Goal: Information Seeking & Learning: Check status

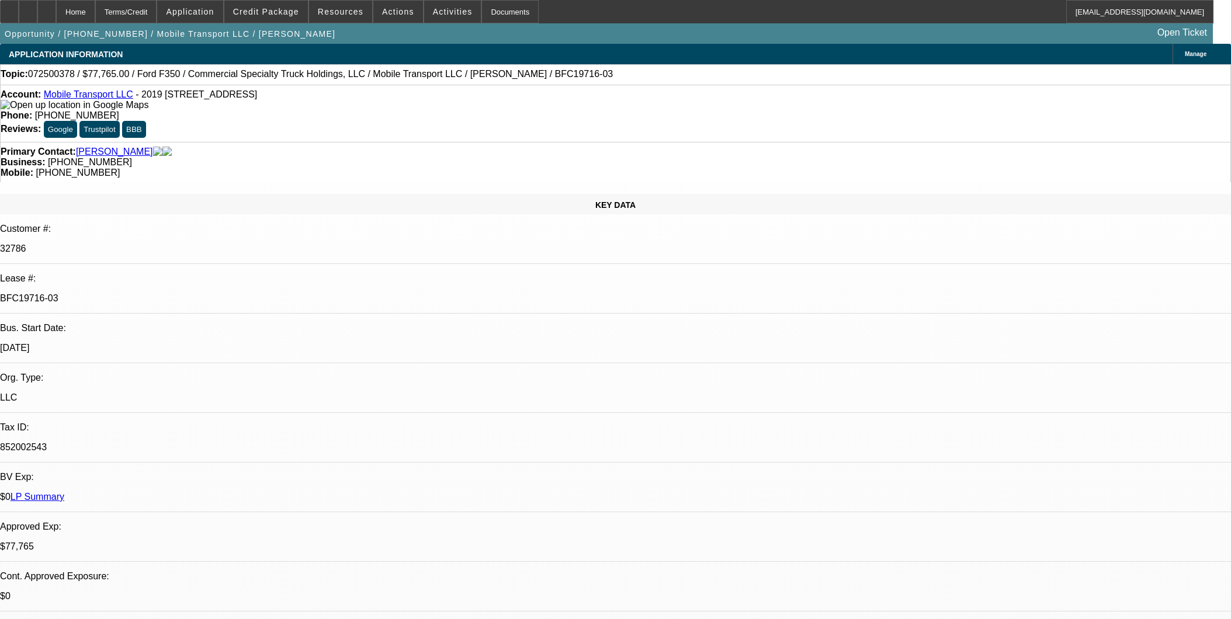
select select "0"
select select "2"
select select "0"
select select "6"
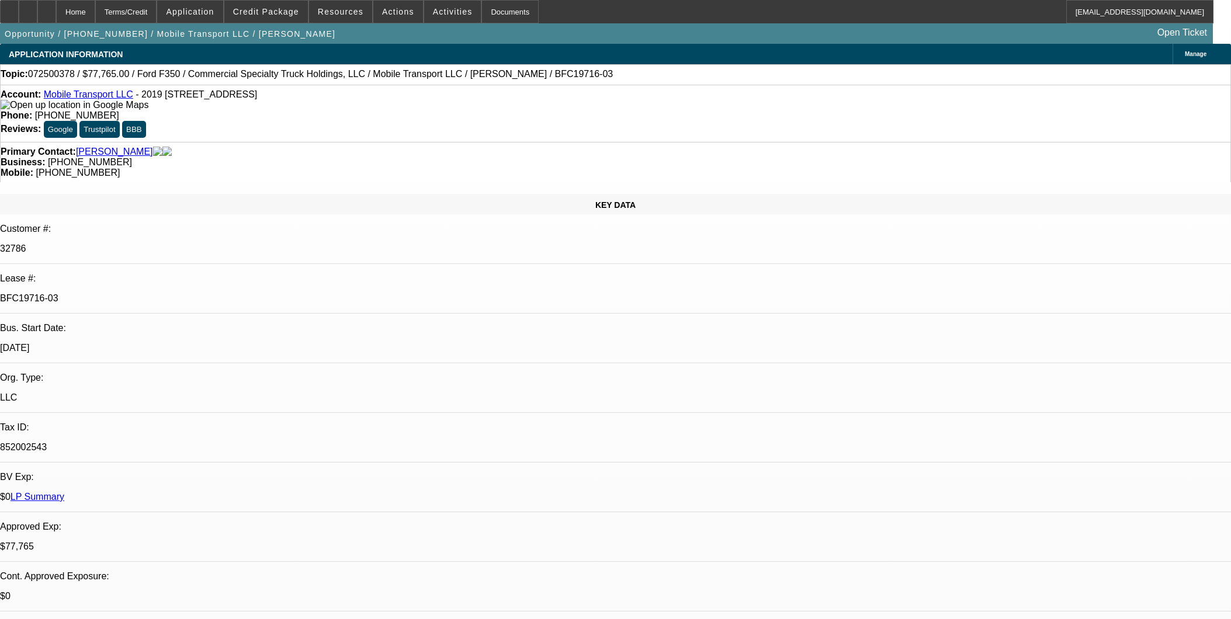
select select "0"
select select "2"
select select "0"
select select "6"
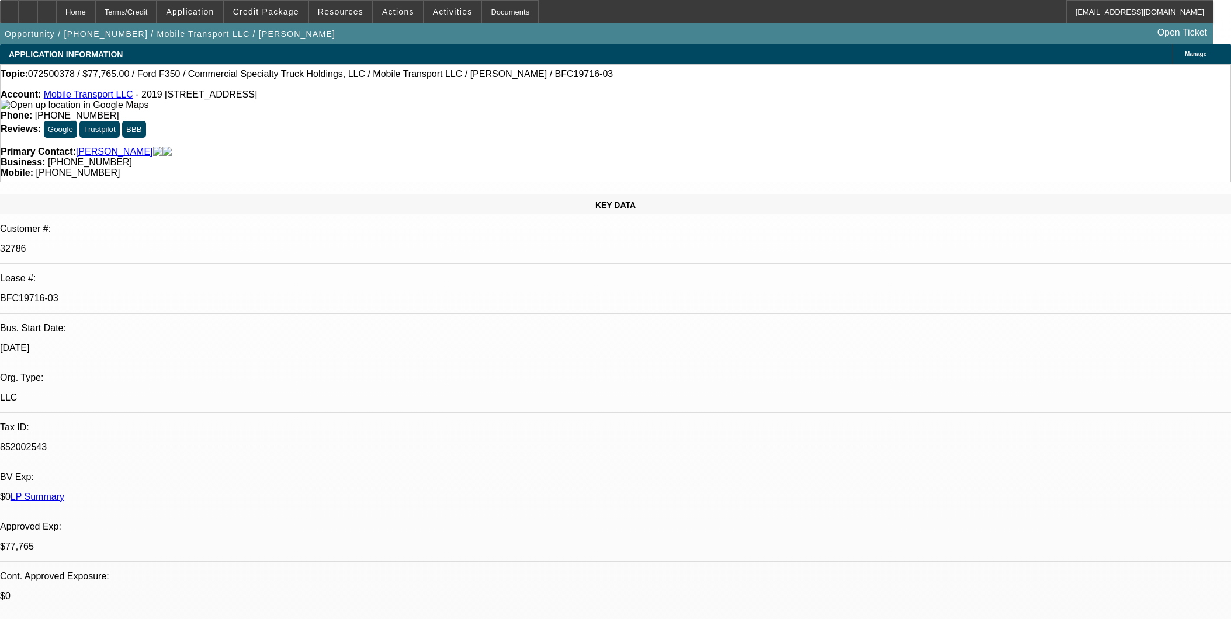
select select "0"
select select "2"
select select "0"
select select "6"
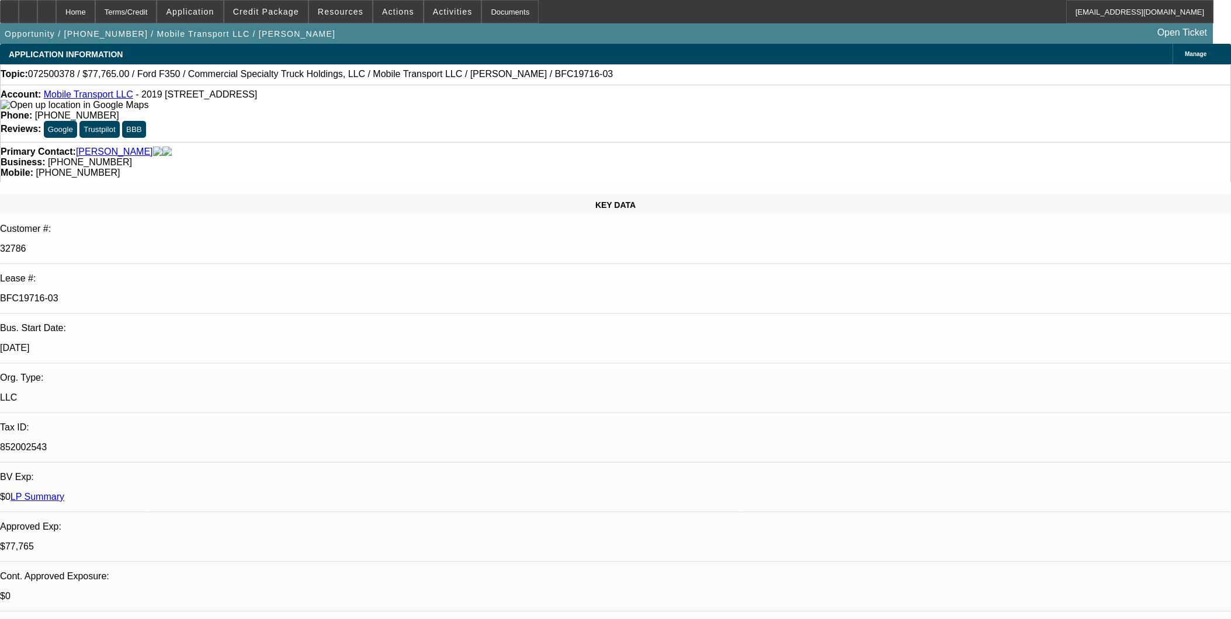
select select "0"
select select "2"
select select "0"
select select "6"
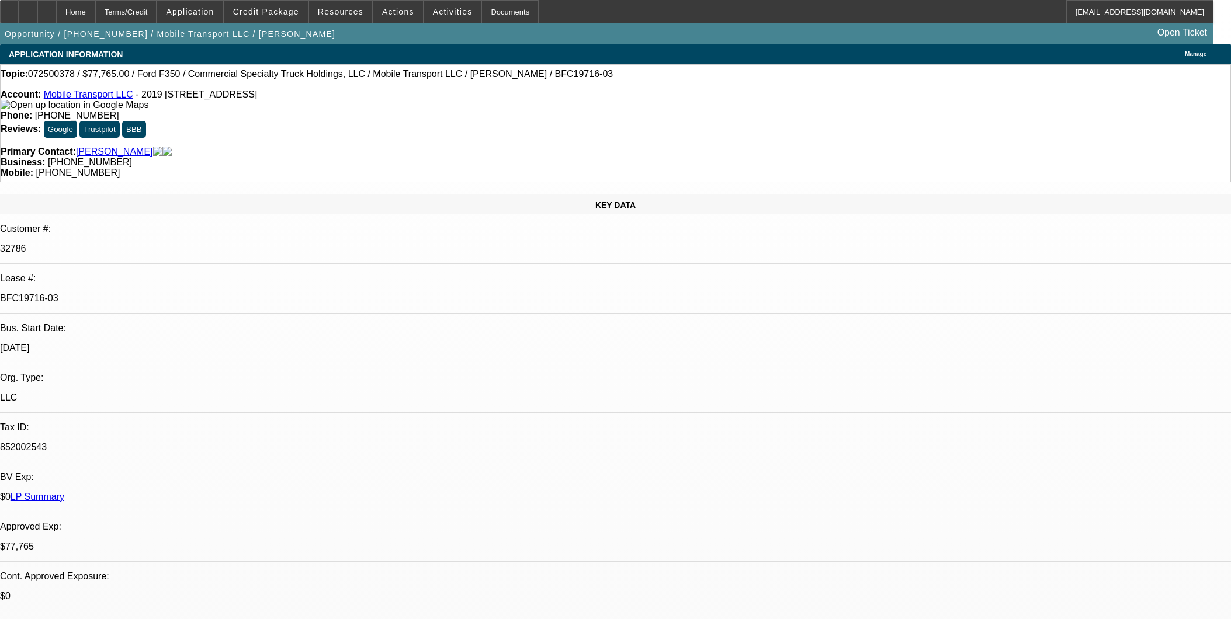
scroll to position [1688, 0]
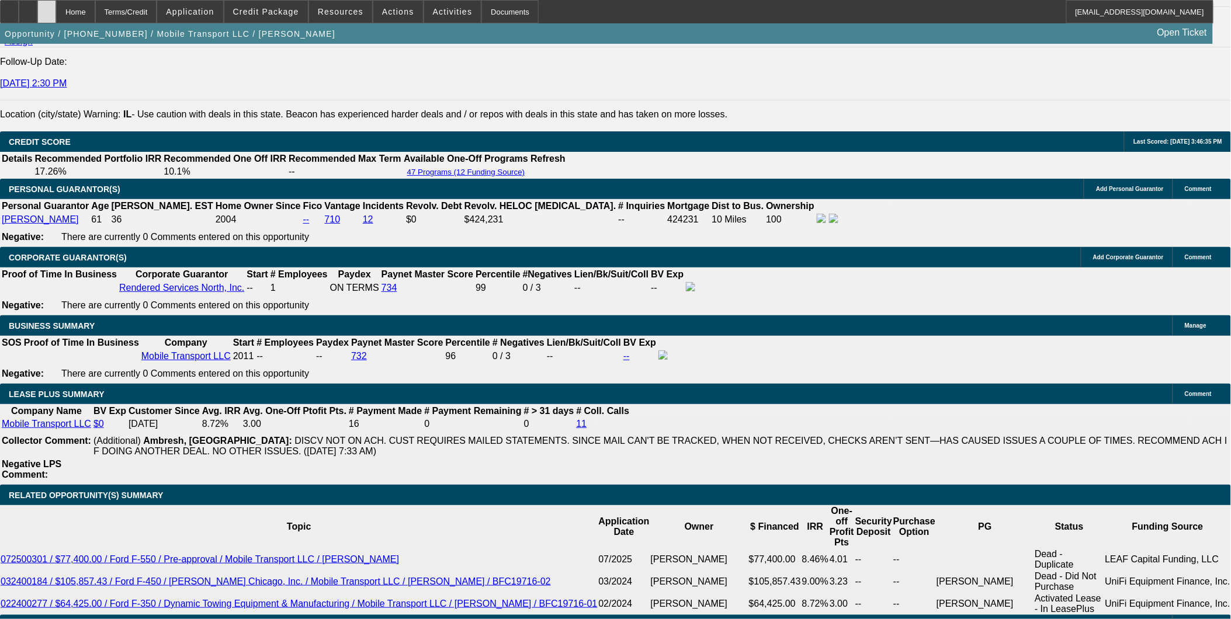
click at [56, 7] on div at bounding box center [46, 11] width 19 height 23
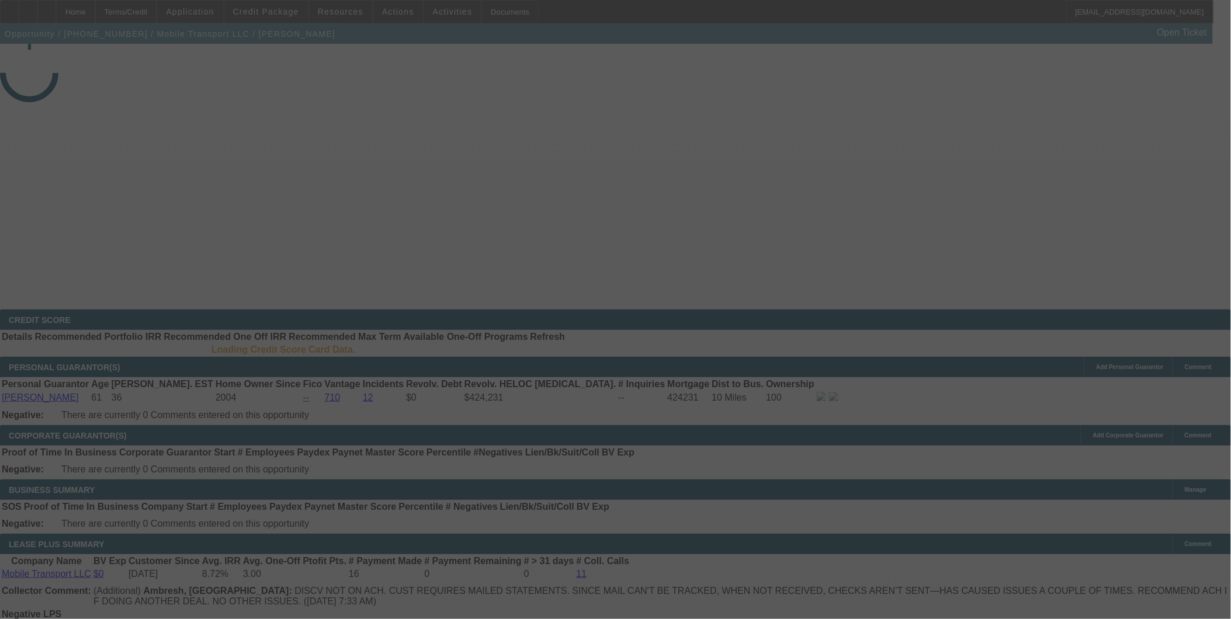
click at [1149, 78] on div at bounding box center [615, 309] width 1231 height 619
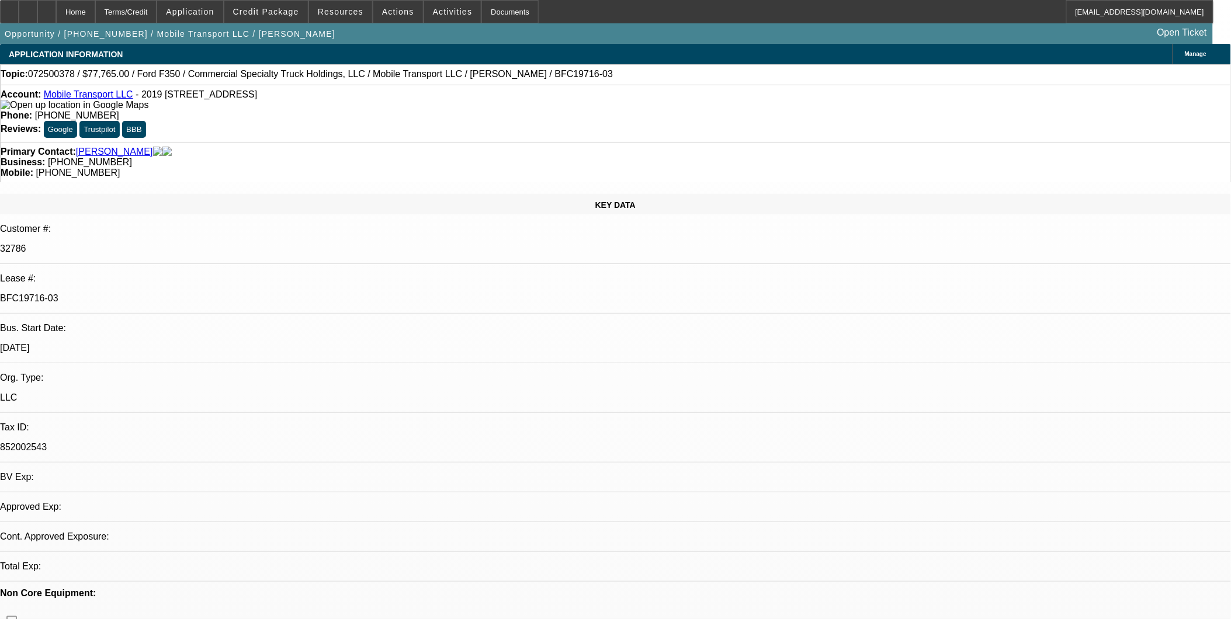
select select "0"
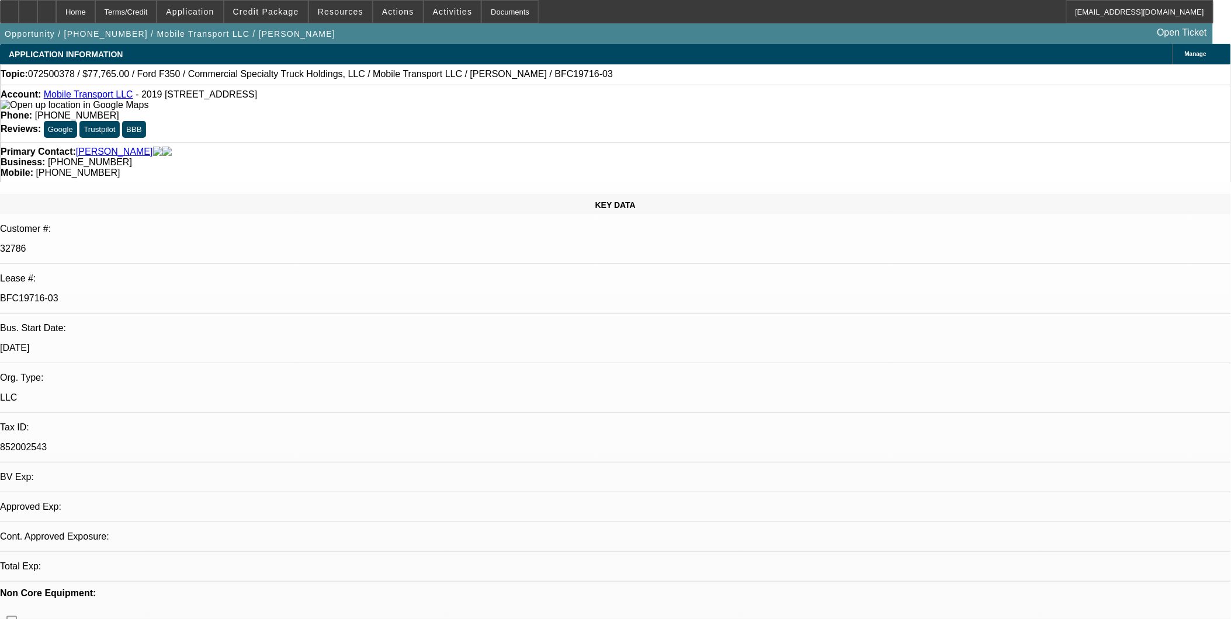
select select "0"
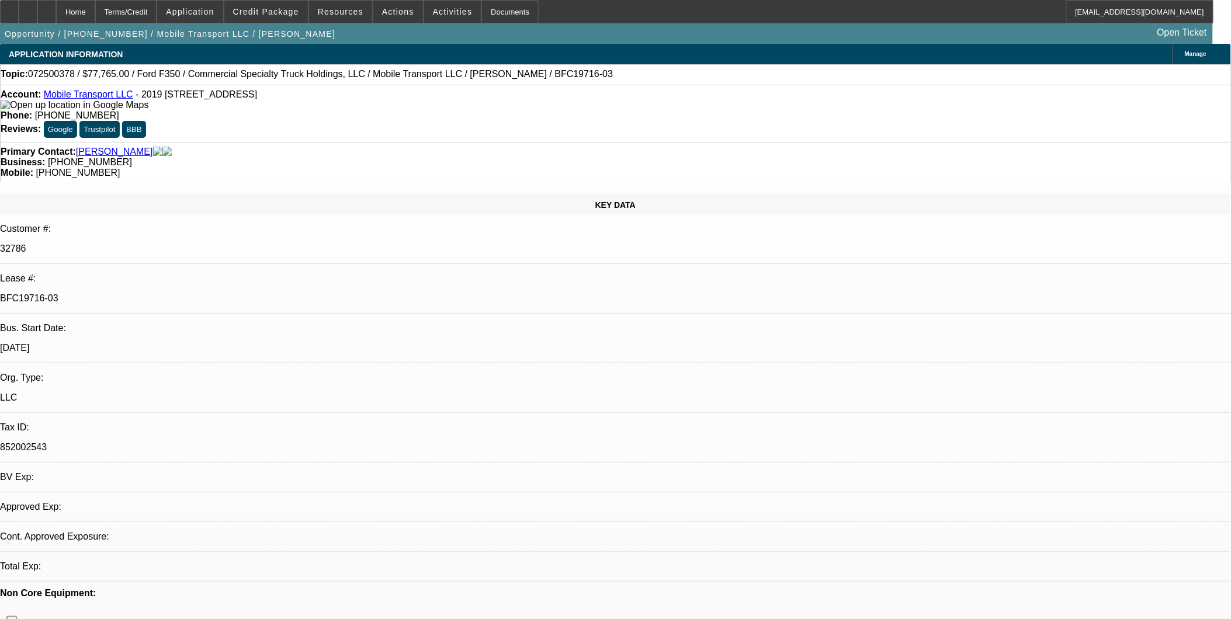
select select "0"
select select "1"
select select "2"
select select "6"
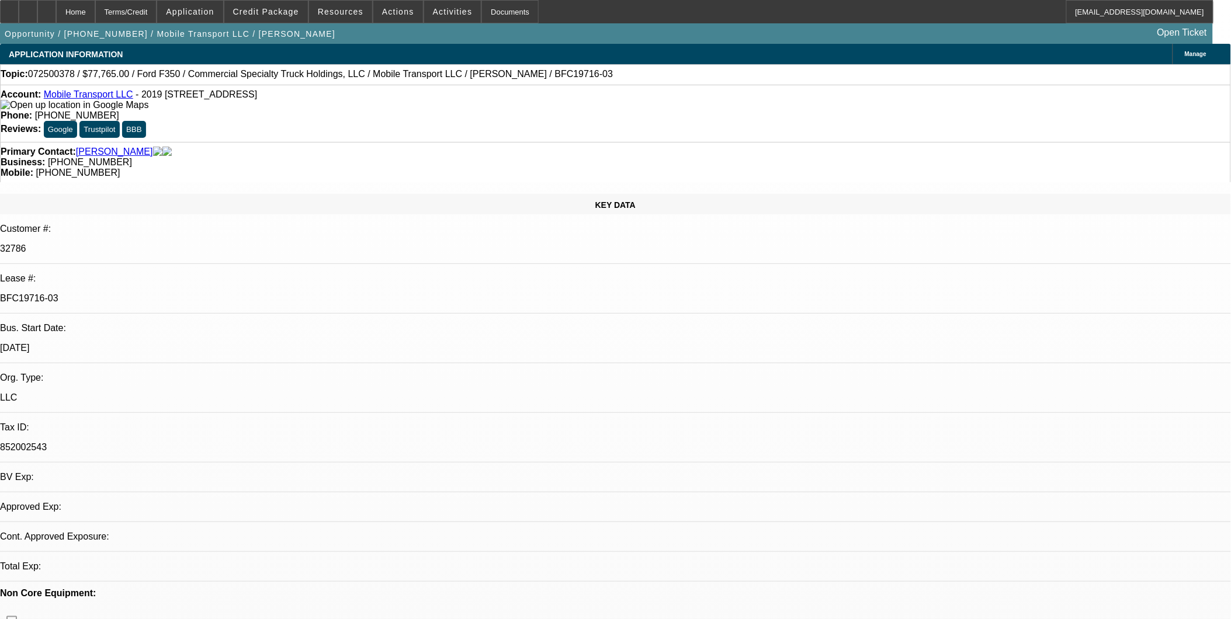
select select "1"
select select "2"
select select "6"
select select "1"
select select "2"
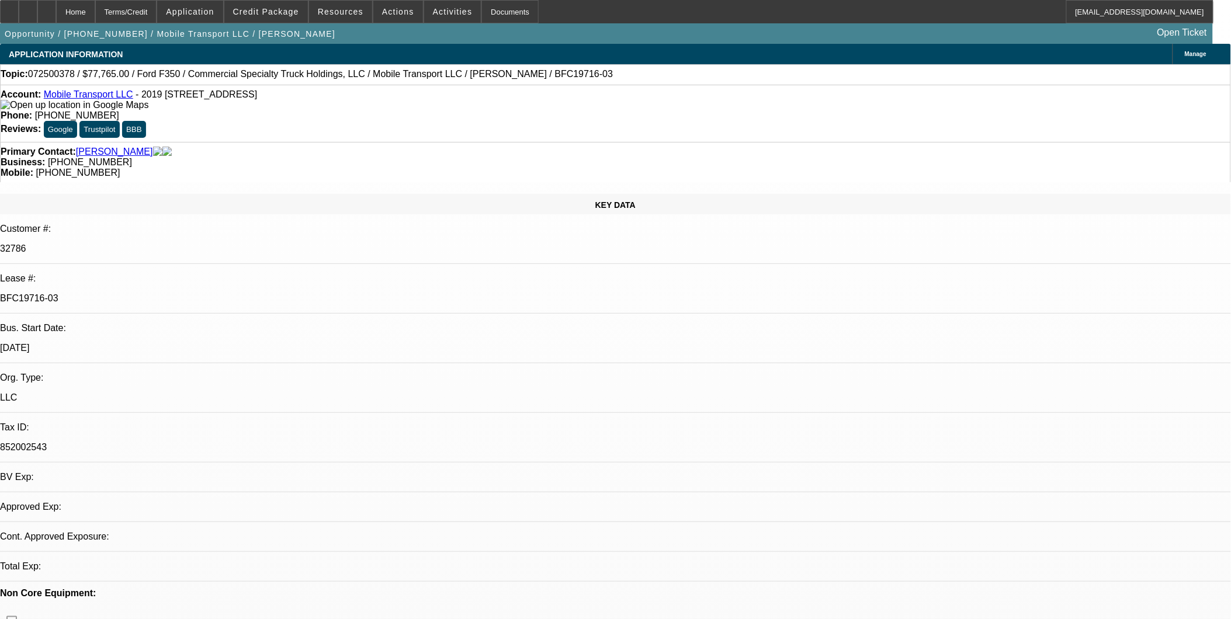
select select "6"
select select "1"
select select "2"
select select "6"
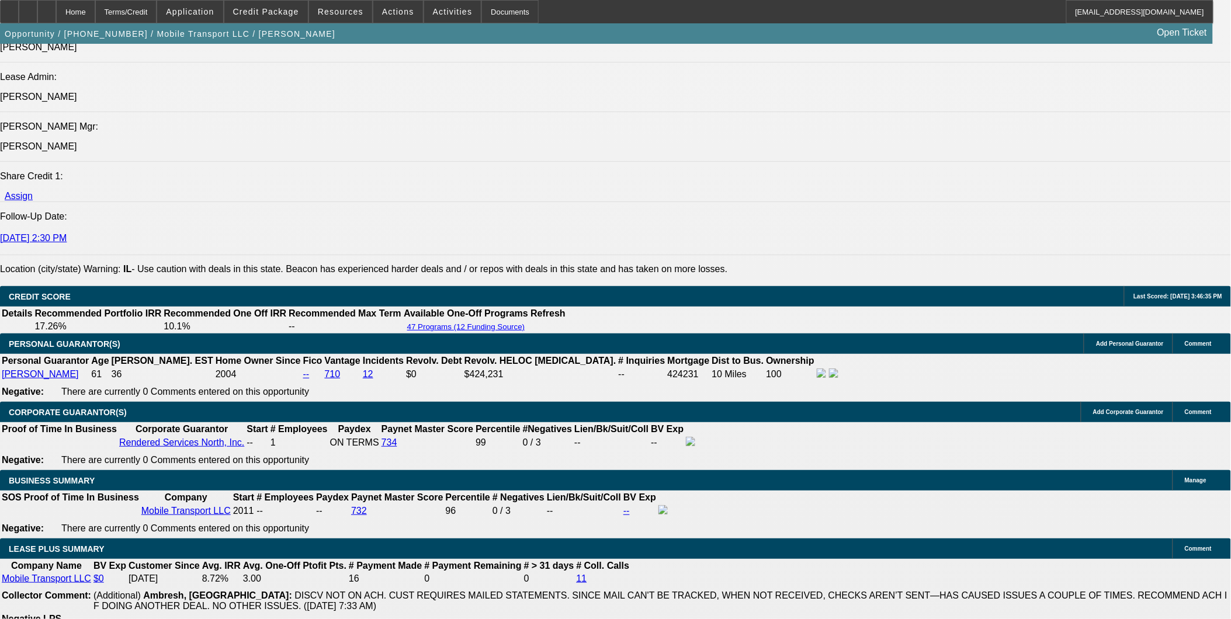
scroll to position [1753, 0]
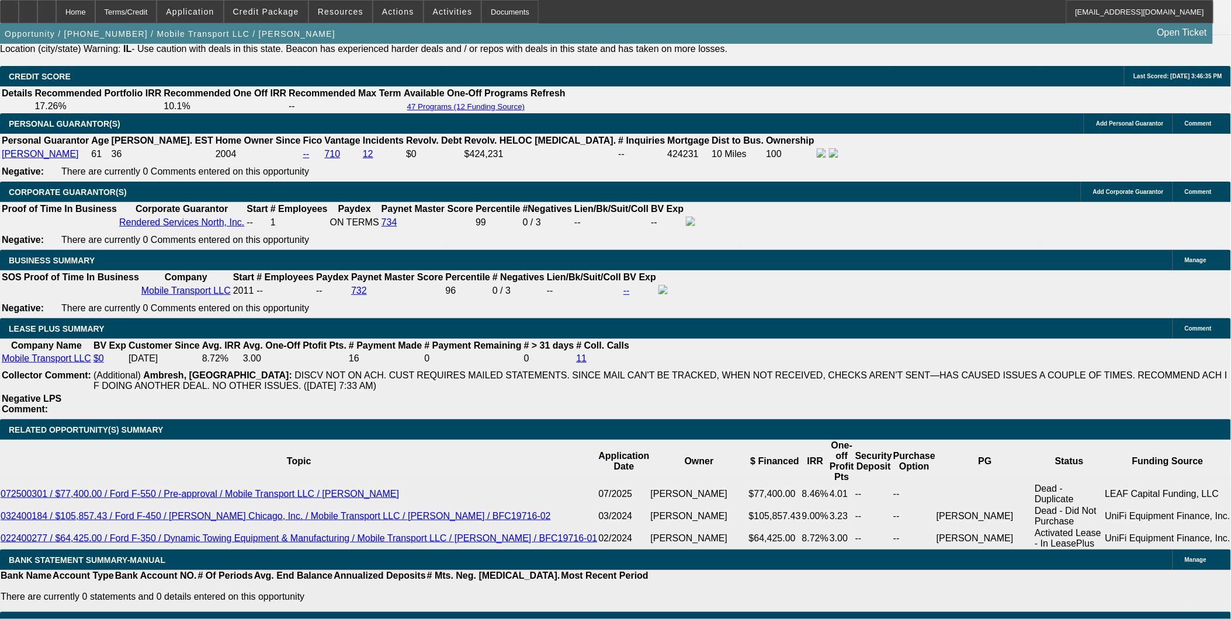
click at [1017, 576] on div "APPLICATION INFORMATION Manage Topic: 072500378 / $77,765.00 / Ford F350 / Comm…" at bounding box center [615, 539] width 1231 height 4496
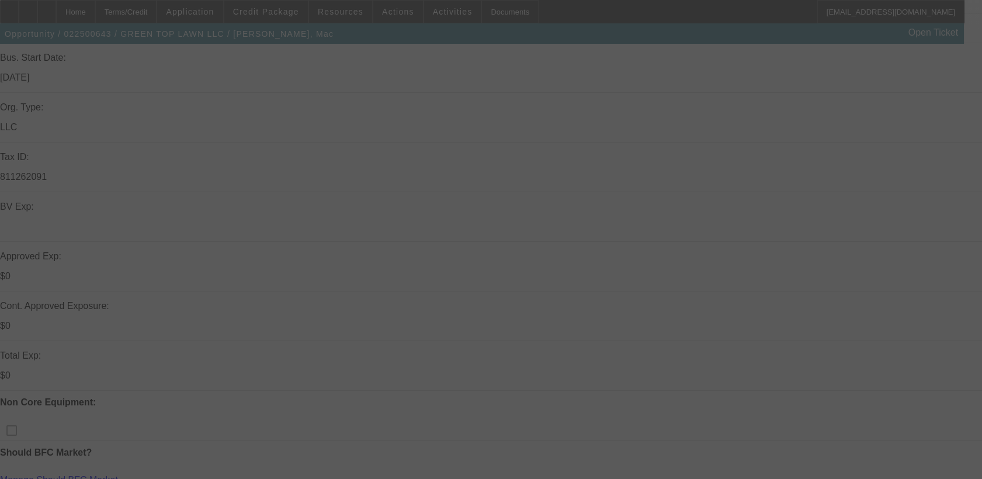
scroll to position [259, 0]
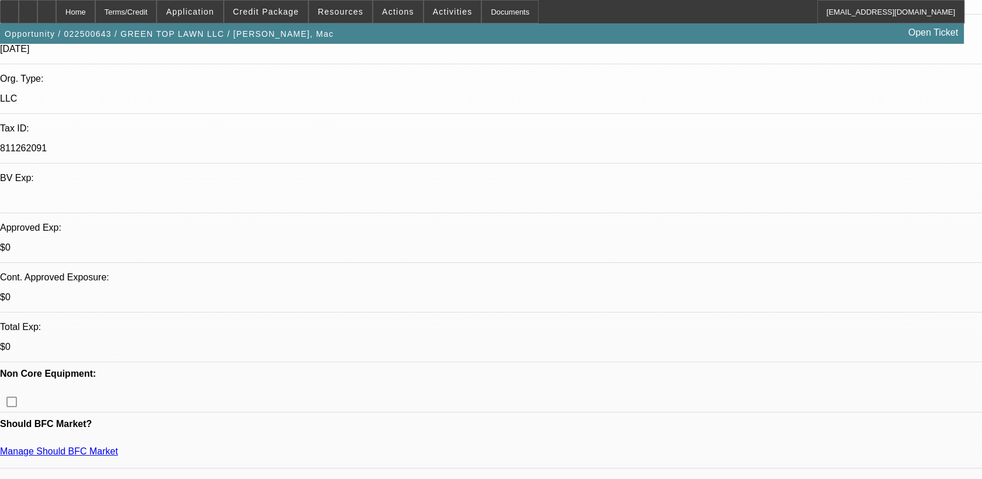
select select "0"
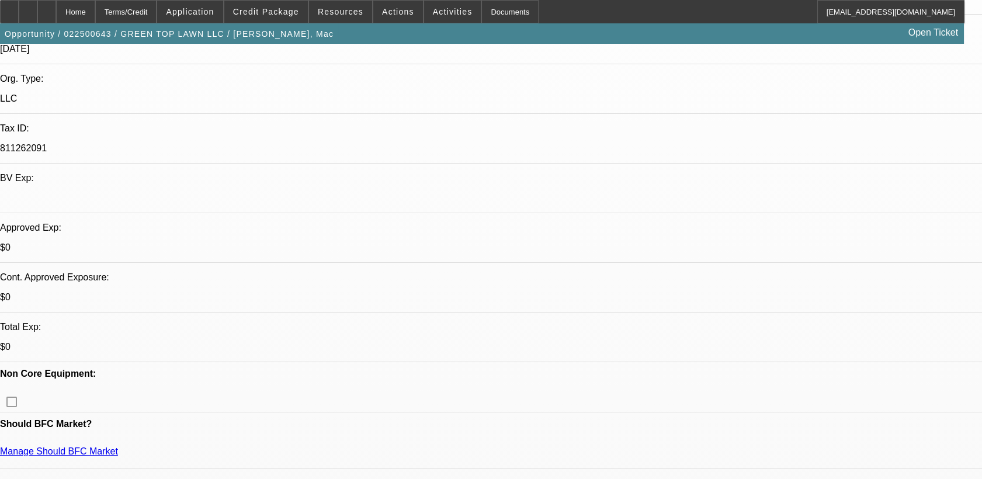
select select "0"
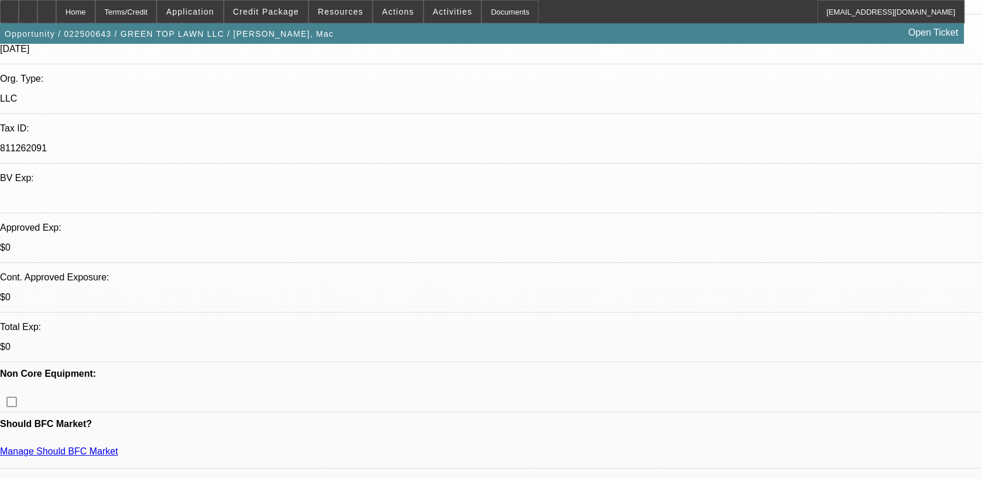
select select "0"
select select "1"
select select "2"
select select "6"
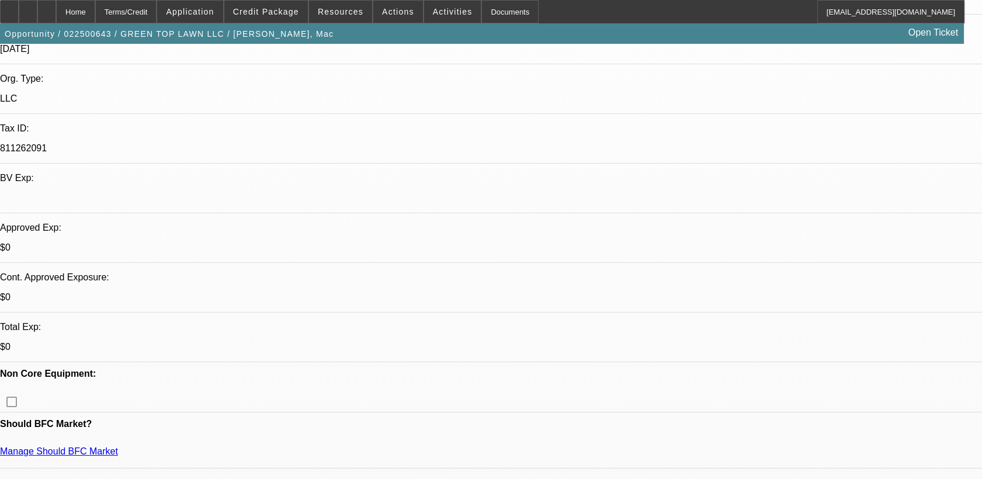
select select "1"
select select "2"
select select "6"
select select "1"
select select "2"
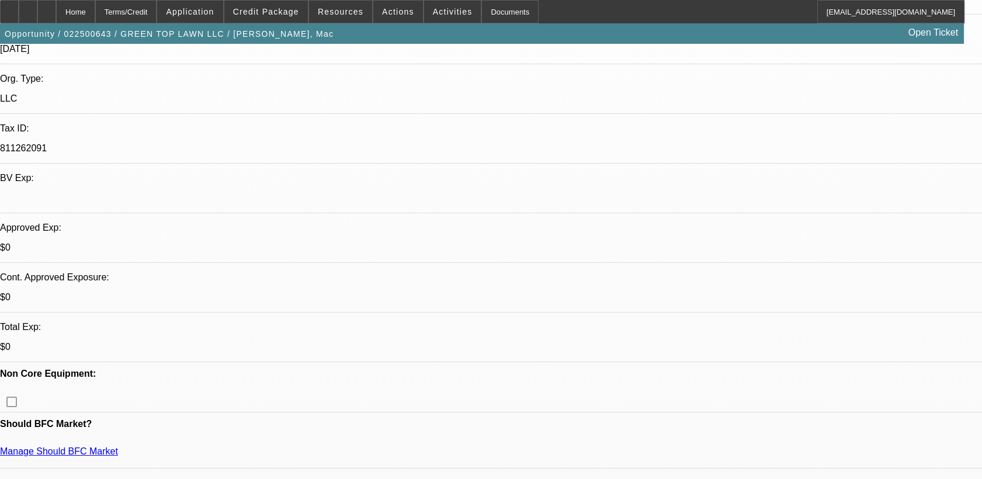
select select "6"
select select "1"
select select "2"
select select "6"
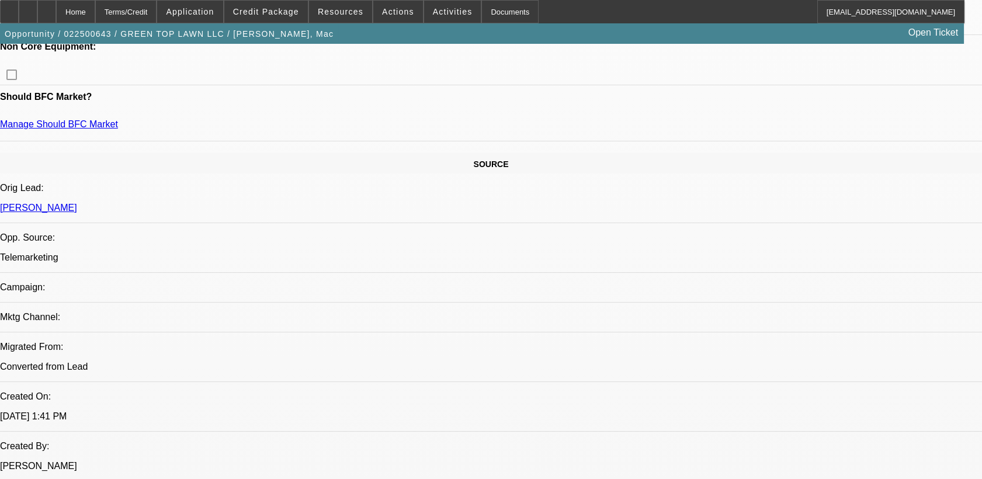
scroll to position [584, 0]
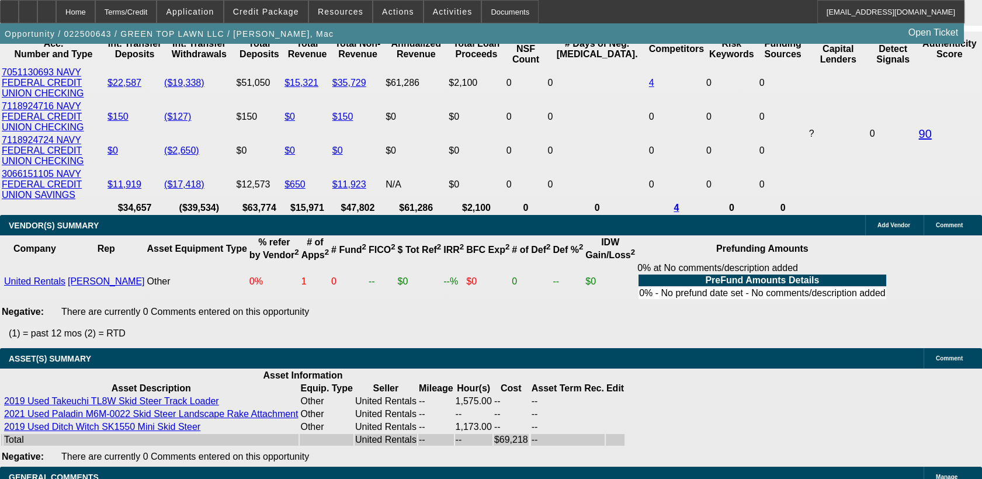
scroll to position [2272, 0]
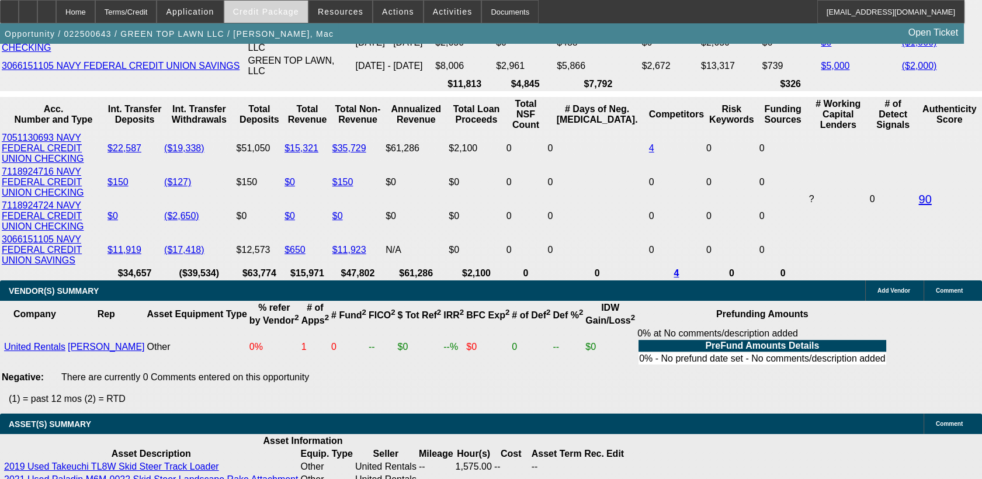
click at [269, 11] on span "Credit Package" at bounding box center [266, 11] width 66 height 9
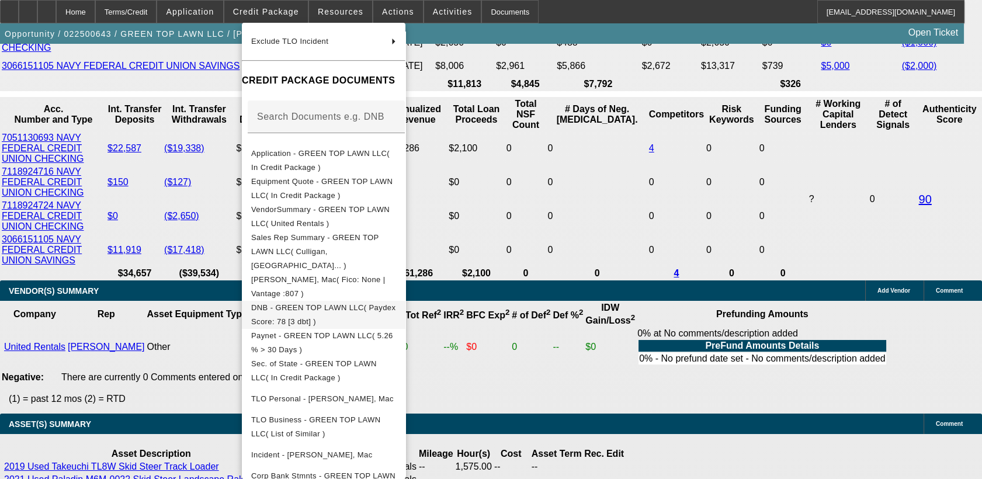
scroll to position [144, 0]
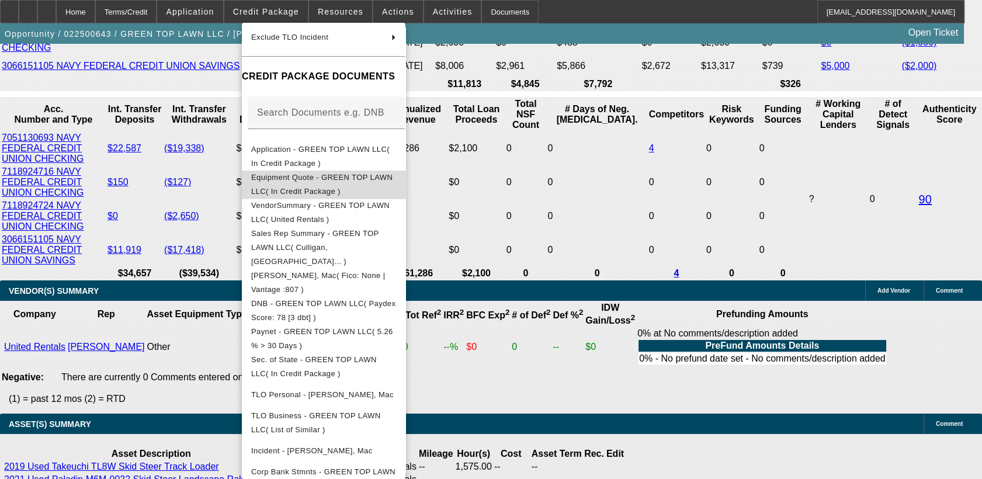
click at [369, 189] on button "Equipment Quote - GREEN TOP LAWN LLC( In Credit Package )" at bounding box center [324, 185] width 164 height 28
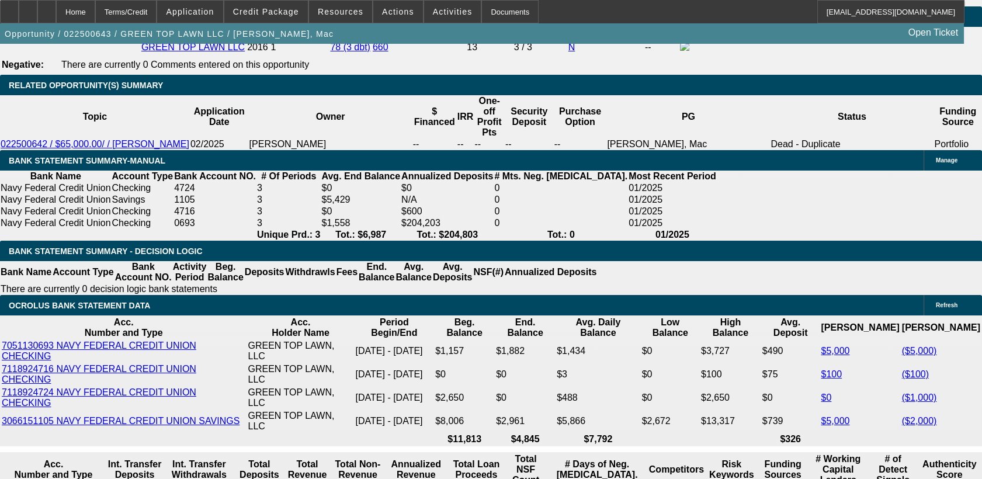
scroll to position [1948, 0]
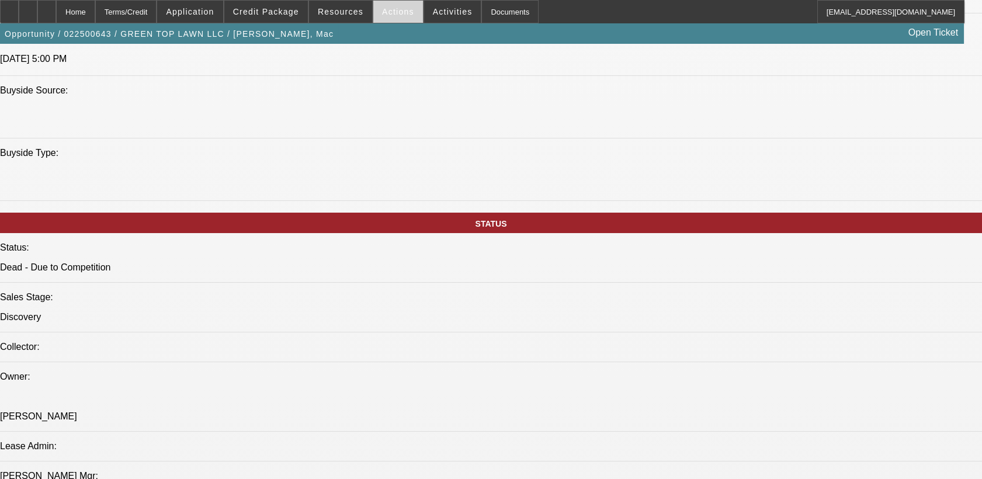
scroll to position [1103, 0]
